Goal: Information Seeking & Learning: Learn about a topic

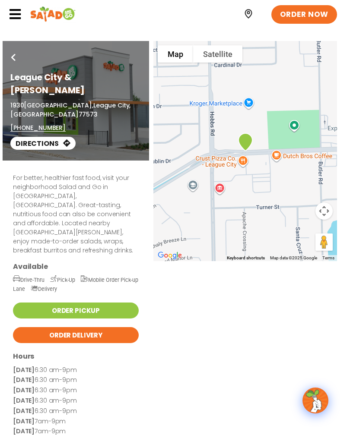
click at [17, 11] on icon at bounding box center [15, 14] width 13 height 13
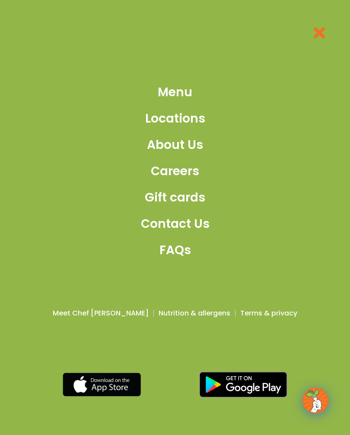
click at [191, 91] on span "Menu" at bounding box center [175, 92] width 35 height 18
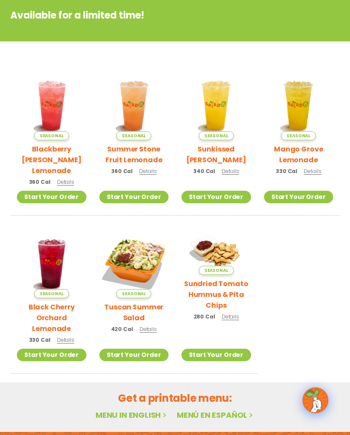
scroll to position [150, 0]
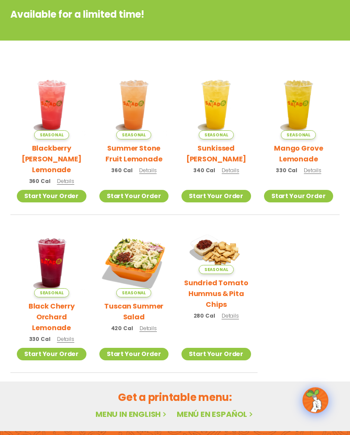
click at [154, 325] on span "Details" at bounding box center [147, 328] width 17 height 7
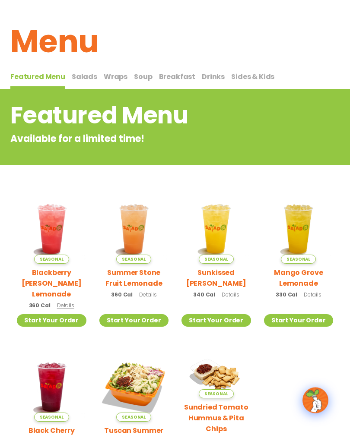
scroll to position [0, 0]
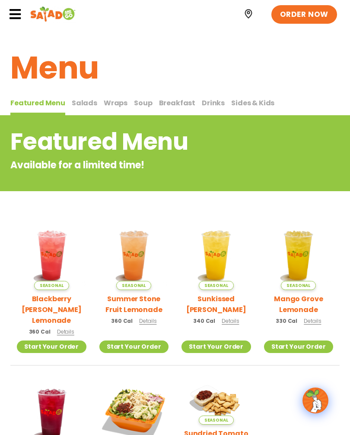
click at [88, 101] on span "Salads" at bounding box center [84, 103] width 25 height 10
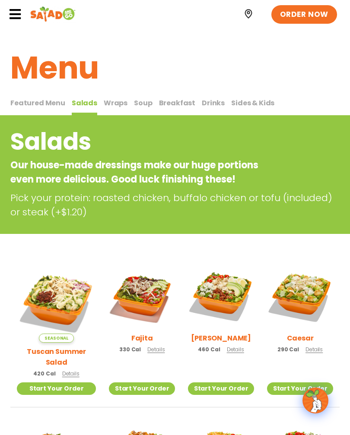
click at [54, 303] on img at bounding box center [56, 302] width 79 height 79
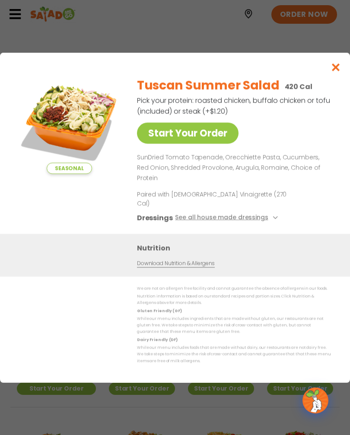
click at [219, 140] on link "Start Your Order" at bounding box center [187, 133] width 101 height 21
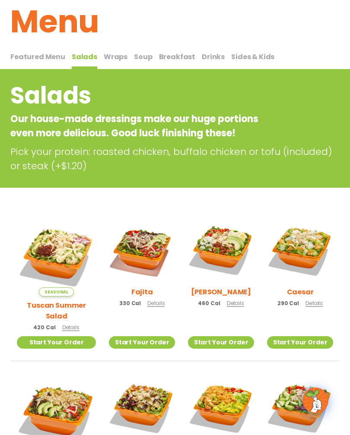
scroll to position [115, 0]
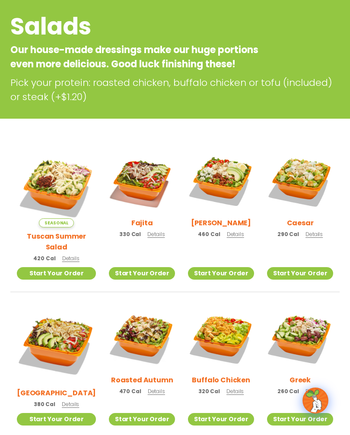
click at [236, 238] on span "Details" at bounding box center [235, 233] width 17 height 7
click at [317, 238] on span "Details" at bounding box center [313, 233] width 17 height 7
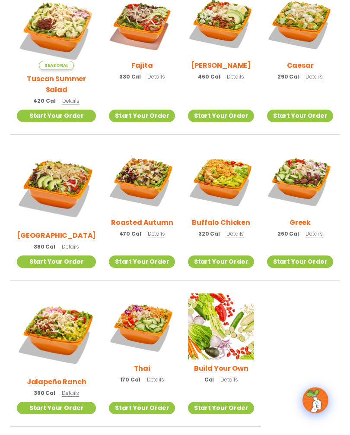
scroll to position [258, 0]
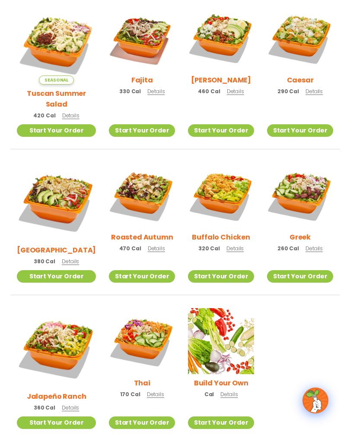
click at [69, 258] on span "Details" at bounding box center [70, 261] width 17 height 7
click at [152, 245] on span "Details" at bounding box center [156, 248] width 17 height 7
click at [232, 245] on span "Details" at bounding box center [234, 248] width 17 height 7
click at [314, 245] on span "Details" at bounding box center [313, 248] width 17 height 7
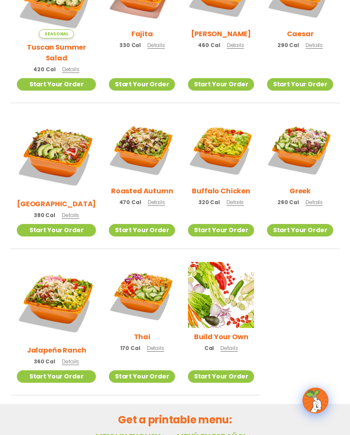
scroll to position [307, 0]
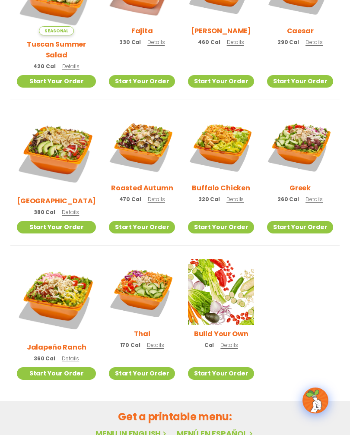
click at [70, 355] on span "Details" at bounding box center [70, 358] width 17 height 7
click at [153, 341] on span "Details" at bounding box center [155, 344] width 17 height 7
